Goal: Transaction & Acquisition: Purchase product/service

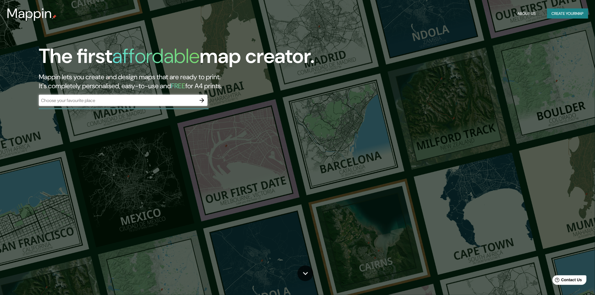
drag, startPoint x: 112, startPoint y: 104, endPoint x: 88, endPoint y: 102, distance: 24.0
click at [88, 102] on input "text" at bounding box center [118, 100] width 158 height 6
click at [428, 105] on div "The first affordable map creator. Mappin lets you create and design maps that a…" at bounding box center [297, 147] width 595 height 295
click at [456, 82] on div "The first affordable map creator. Mappin lets you create and design maps that a…" at bounding box center [297, 147] width 595 height 295
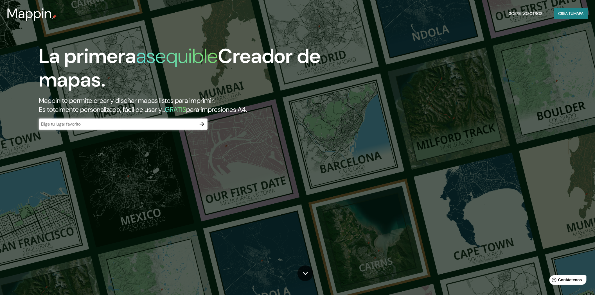
click at [104, 130] on div "​" at bounding box center [123, 124] width 169 height 11
click at [75, 127] on input "text" at bounding box center [118, 124] width 158 height 6
paste input "complejo academico de la pucp"
type input "complejo academico de la pucp"
click at [200, 121] on icon "button" at bounding box center [202, 124] width 7 height 7
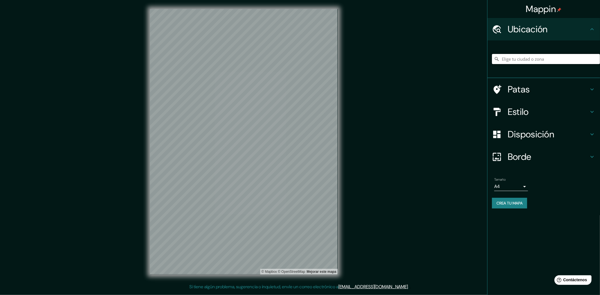
click at [511, 58] on input "Elige tu ciudad o zona" at bounding box center [546, 59] width 108 height 10
type input "[GEOGRAPHIC_DATA], [GEOGRAPHIC_DATA], [GEOGRAPHIC_DATA]"
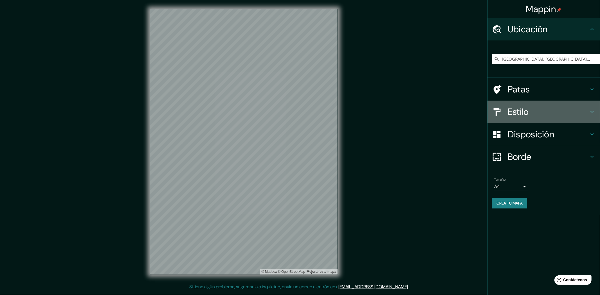
click at [520, 108] on font "Estilo" at bounding box center [518, 112] width 21 height 12
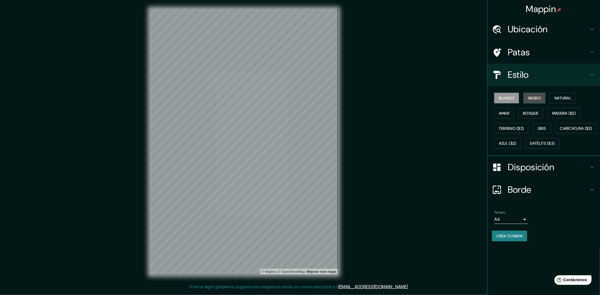
click at [535, 99] on font "Negro" at bounding box center [534, 98] width 13 height 5
click at [569, 98] on font "Natural" at bounding box center [563, 98] width 17 height 5
click at [512, 116] on button "Amar" at bounding box center [504, 113] width 20 height 11
click at [530, 111] on font "Bosque" at bounding box center [531, 113] width 16 height 5
click at [571, 113] on font "Madera ($2)" at bounding box center [564, 113] width 24 height 5
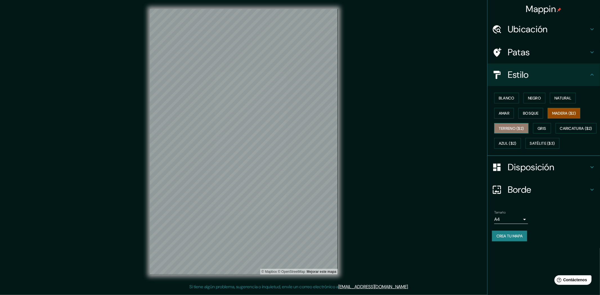
click at [515, 129] on font "Terreno ($2)" at bounding box center [511, 128] width 25 height 5
click at [546, 128] on font "Gris" at bounding box center [542, 128] width 8 height 5
click at [560, 131] on font "Caricatura ($2)" at bounding box center [576, 128] width 32 height 5
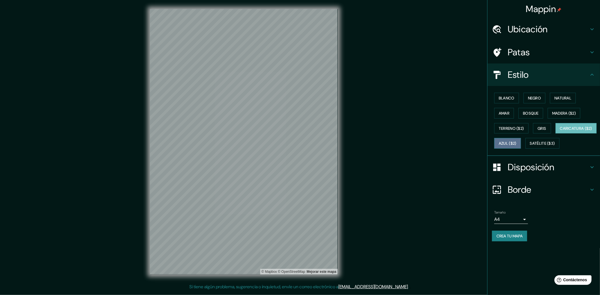
click at [517, 145] on font "Azul ($2)" at bounding box center [508, 143] width 18 height 5
click at [503, 95] on font "Blanco" at bounding box center [507, 98] width 16 height 7
click at [519, 235] on body "Mappin Ubicación [GEOGRAPHIC_DATA], [GEOGRAPHIC_DATA], [GEOGRAPHIC_DATA] [GEOGR…" at bounding box center [300, 147] width 600 height 295
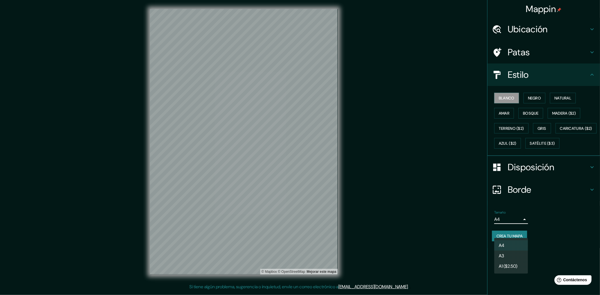
click at [510, 257] on li "A3" at bounding box center [511, 256] width 34 height 10
click at [545, 57] on h4 "Patas" at bounding box center [548, 52] width 81 height 11
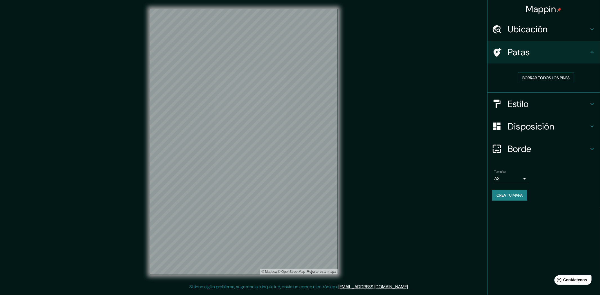
click at [531, 31] on font "Ubicación" at bounding box center [528, 29] width 40 height 12
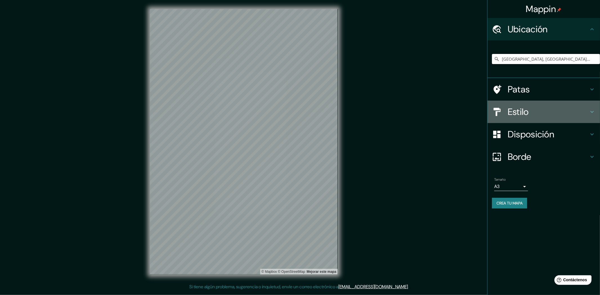
click at [538, 118] on div "Estilo" at bounding box center [544, 112] width 113 height 23
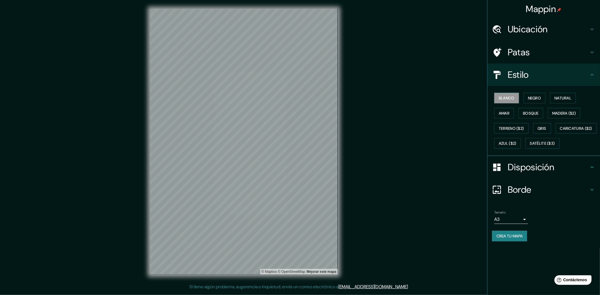
click at [545, 179] on div "Disposición" at bounding box center [544, 167] width 113 height 23
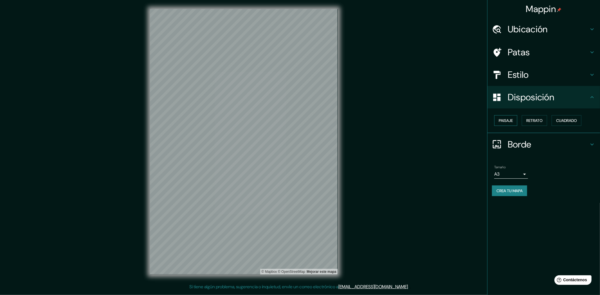
click at [507, 118] on font "Paisaje" at bounding box center [506, 120] width 14 height 5
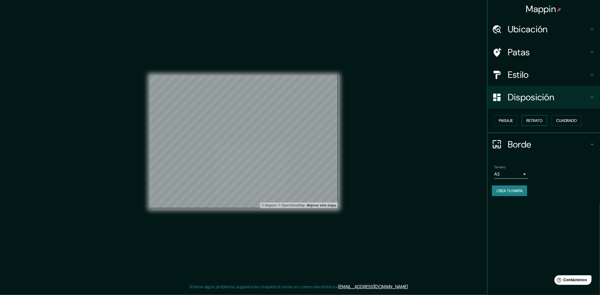
click at [539, 116] on button "Retrato" at bounding box center [534, 120] width 25 height 11
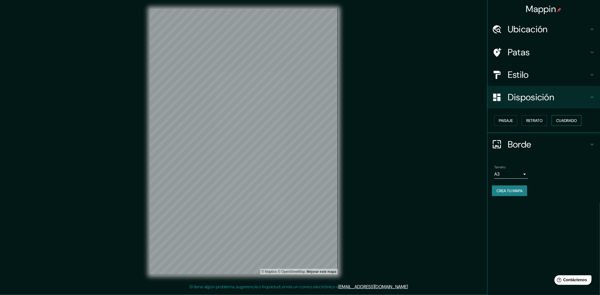
click at [568, 116] on button "Cuadrado" at bounding box center [567, 120] width 30 height 11
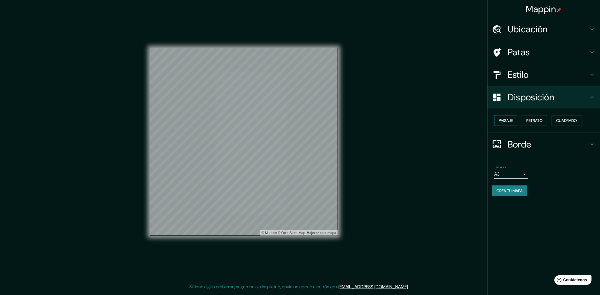
click at [508, 123] on font "Paisaje" at bounding box center [506, 120] width 14 height 7
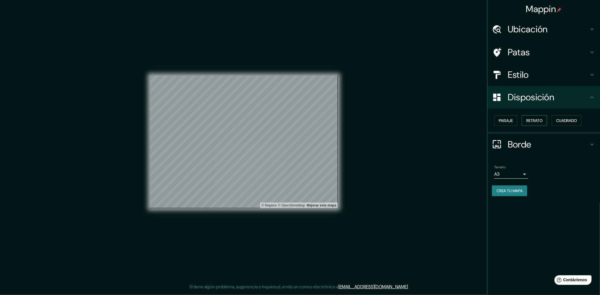
click at [537, 121] on font "Retrato" at bounding box center [534, 120] width 16 height 5
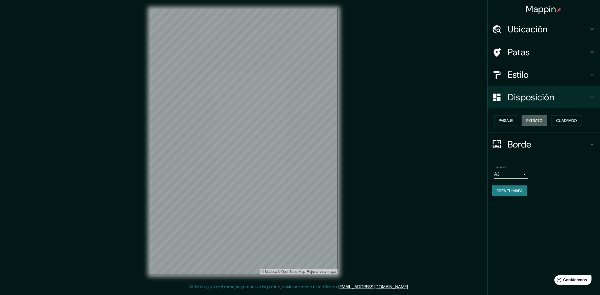
click at [533, 116] on button "Retrato" at bounding box center [534, 120] width 25 height 11
click at [526, 72] on font "Estilo" at bounding box center [518, 75] width 21 height 12
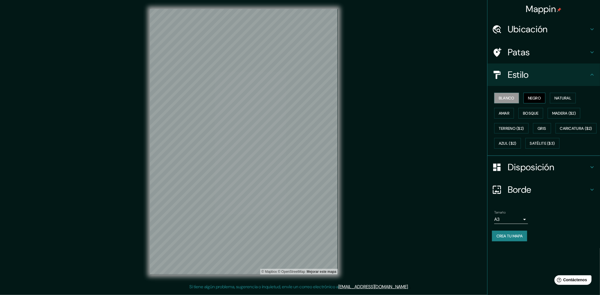
click at [532, 99] on font "Negro" at bounding box center [534, 98] width 13 height 5
click at [558, 98] on font "Natural" at bounding box center [563, 98] width 17 height 5
click at [509, 113] on font "Amar" at bounding box center [504, 113] width 11 height 5
click at [527, 110] on font "Bosque" at bounding box center [531, 113] width 16 height 7
click at [489, 95] on div "Blanco Negro Natural [PERSON_NAME] ($2) Terreno ($2) Gris Caricatura ($2) Azul …" at bounding box center [544, 121] width 113 height 70
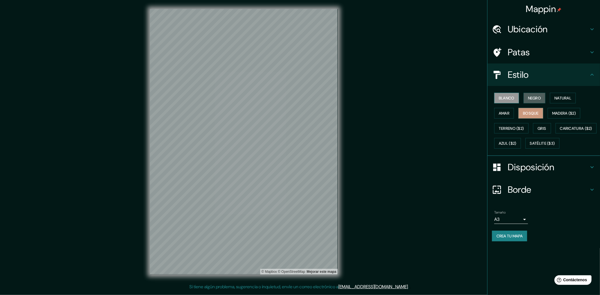
drag, startPoint x: 531, startPoint y: 95, endPoint x: 509, endPoint y: 99, distance: 22.1
click at [531, 95] on font "Negro" at bounding box center [534, 98] width 13 height 7
click at [512, 98] on font "Blanco" at bounding box center [507, 98] width 16 height 5
click at [518, 97] on button "Blanco" at bounding box center [506, 98] width 25 height 11
click at [517, 99] on button "Blanco" at bounding box center [506, 98] width 25 height 11
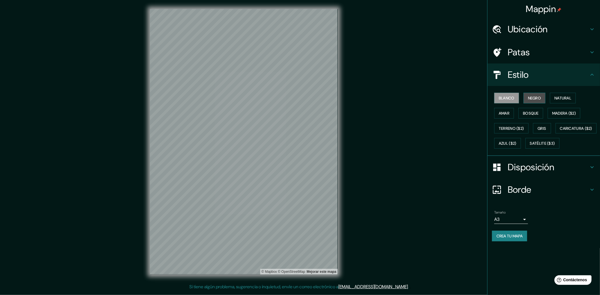
click at [525, 96] on button "Negro" at bounding box center [535, 98] width 22 height 11
click at [524, 232] on body "Mappin Ubicación [GEOGRAPHIC_DATA], [GEOGRAPHIC_DATA], [GEOGRAPHIC_DATA] [GEOGR…" at bounding box center [300, 147] width 600 height 295
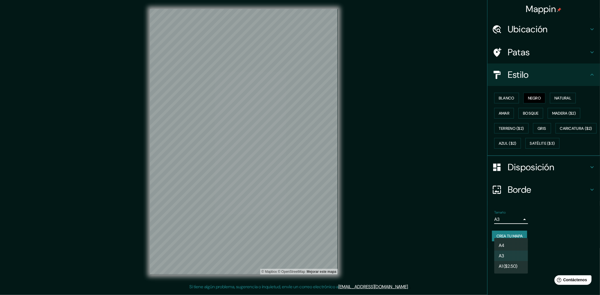
click at [589, 187] on div at bounding box center [300, 147] width 600 height 295
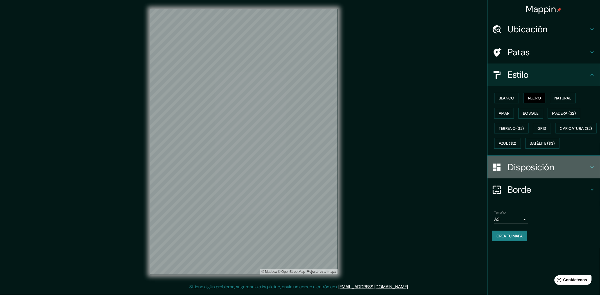
click at [594, 171] on icon at bounding box center [592, 167] width 7 height 7
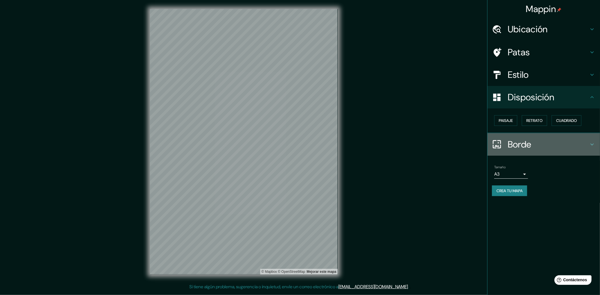
click at [590, 142] on icon at bounding box center [592, 144] width 7 height 7
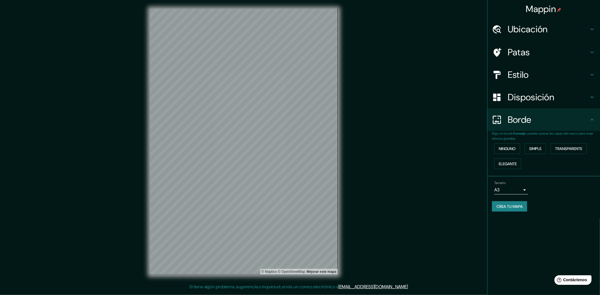
click at [522, 149] on div "Ninguno Simple Transparente Elegante" at bounding box center [546, 156] width 108 height 30
click at [519, 149] on button "Ninguno" at bounding box center [507, 148] width 26 height 11
click at [516, 148] on font "Ninguno" at bounding box center [507, 148] width 17 height 5
click at [523, 190] on body "Mappin Ubicación [GEOGRAPHIC_DATA], [GEOGRAPHIC_DATA], [GEOGRAPHIC_DATA] [GEOGR…" at bounding box center [300, 147] width 600 height 295
click at [516, 224] on font "A1 ($2.50)" at bounding box center [508, 222] width 19 height 6
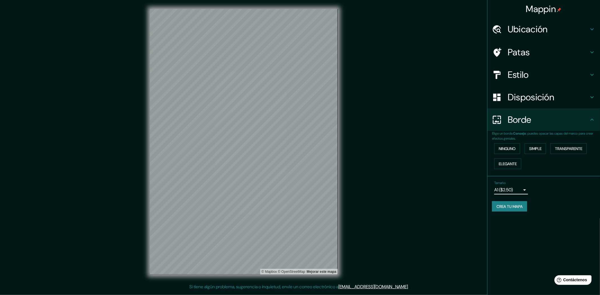
click at [417, 172] on div "Mappin Ubicación [GEOGRAPHIC_DATA], [GEOGRAPHIC_DATA], [GEOGRAPHIC_DATA] [GEOGR…" at bounding box center [300, 146] width 600 height 293
click at [502, 182] on font "Tamaño" at bounding box center [500, 183] width 12 height 5
click at [507, 189] on body "Mappin Ubicación [GEOGRAPHIC_DATA], [GEOGRAPHIC_DATA], [GEOGRAPHIC_DATA] [GEOGR…" at bounding box center [300, 147] width 600 height 295
click at [507, 209] on li "A3" at bounding box center [511, 211] width 34 height 10
type input "a4"
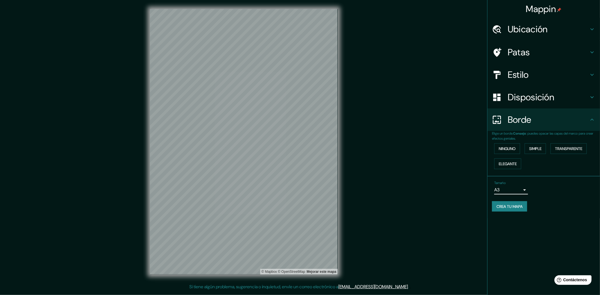
click at [507, 208] on font "Crea tu mapa" at bounding box center [510, 206] width 26 height 5
click at [510, 207] on div "Crea tu mapa" at bounding box center [544, 206] width 104 height 11
click at [408, 136] on div "Mappin Ubicación [GEOGRAPHIC_DATA], [GEOGRAPHIC_DATA], [GEOGRAPHIC_DATA] [GEOGR…" at bounding box center [300, 146] width 600 height 293
click at [573, 74] on h4 "Estilo" at bounding box center [548, 74] width 81 height 11
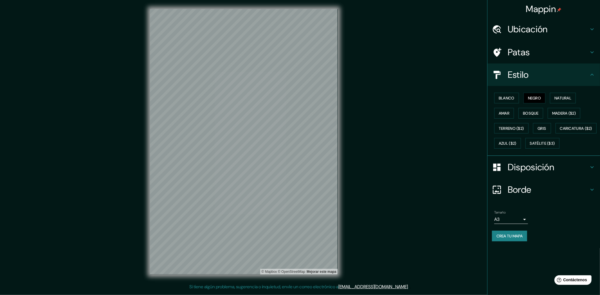
click at [524, 57] on font "Patas" at bounding box center [519, 52] width 22 height 12
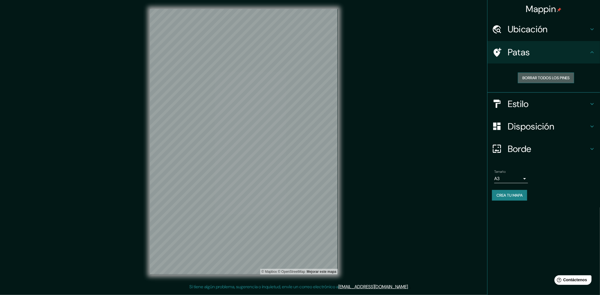
click at [532, 78] on font "Borrar todos los pines" at bounding box center [545, 77] width 47 height 5
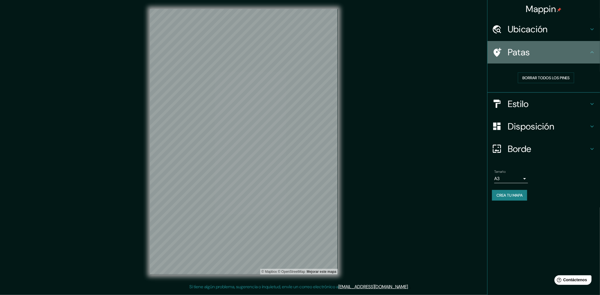
click at [496, 52] on icon at bounding box center [498, 52] width 8 height 9
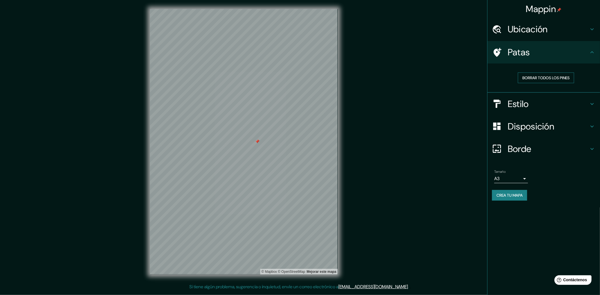
click at [539, 76] on font "Borrar todos los pines" at bounding box center [545, 77] width 47 height 5
click at [570, 108] on h4 "Estilo" at bounding box center [548, 103] width 81 height 11
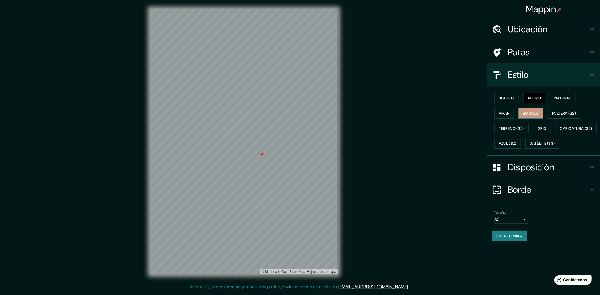
click at [537, 108] on button "Bosque" at bounding box center [530, 113] width 25 height 11
click at [504, 97] on font "Blanco" at bounding box center [507, 98] width 16 height 5
click at [532, 99] on font "Negro" at bounding box center [534, 98] width 13 height 5
click at [513, 239] on font "Crea tu mapa" at bounding box center [510, 236] width 26 height 5
